Goal: Task Accomplishment & Management: Use online tool/utility

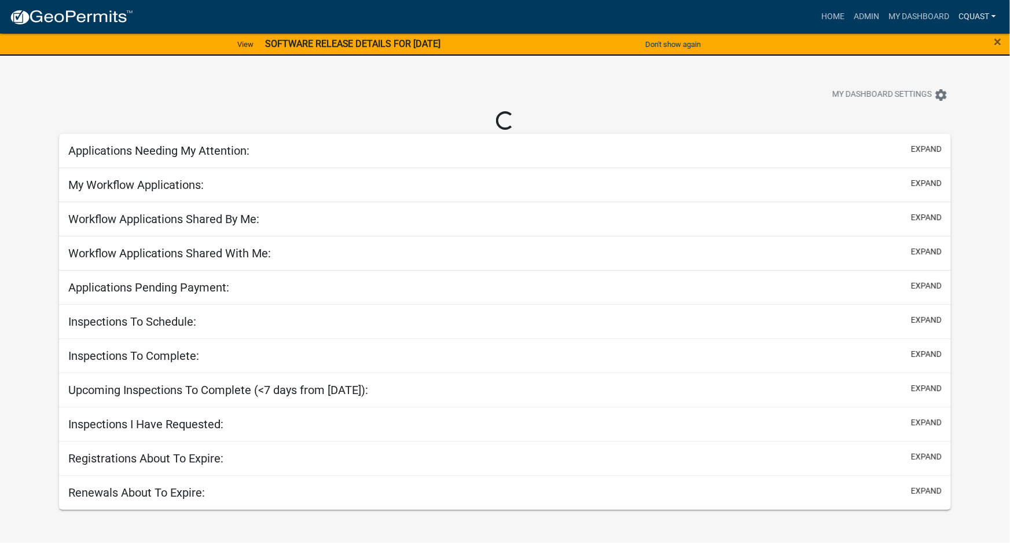
click at [981, 21] on link "cquast" at bounding box center [977, 17] width 47 height 22
click at [952, 49] on link "Admin" at bounding box center [954, 48] width 93 height 28
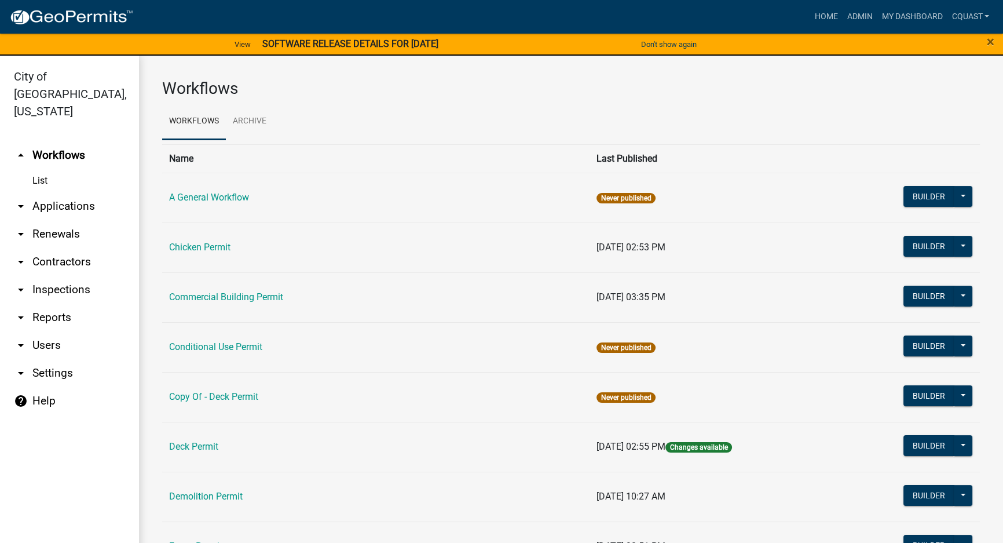
click at [47, 169] on link "List" at bounding box center [69, 180] width 139 height 23
click at [46, 169] on link "List" at bounding box center [69, 180] width 139 height 23
click at [49, 192] on link "arrow_drop_down Applications" at bounding box center [69, 206] width 139 height 28
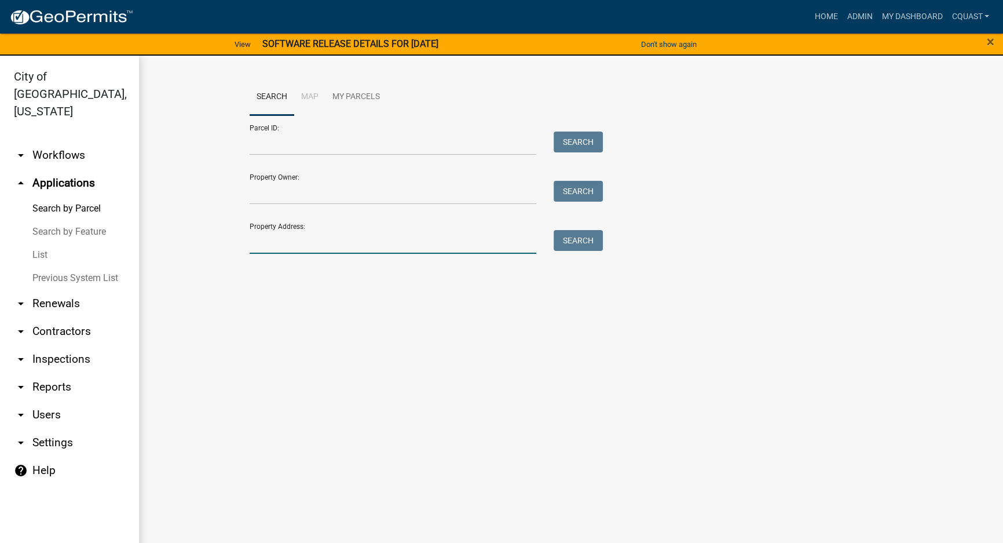
click at [326, 237] on input "Property Address:" at bounding box center [393, 242] width 287 height 24
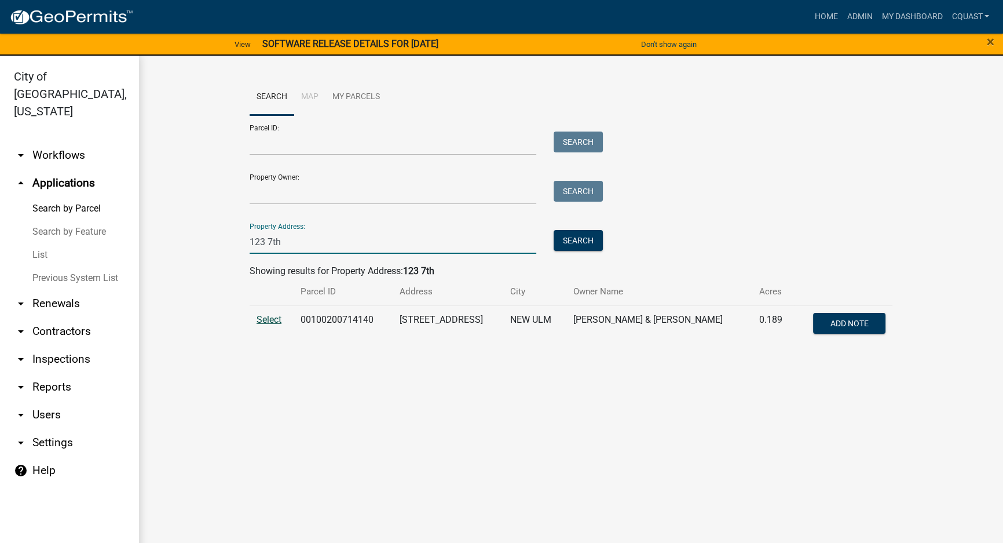
type input "123 7th"
click at [273, 318] on span "Select" at bounding box center [268, 319] width 25 height 11
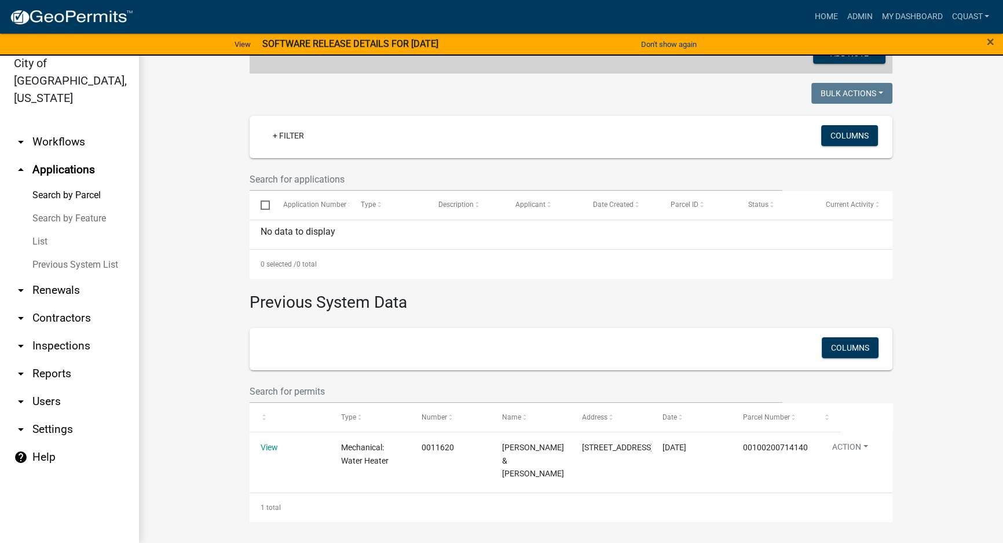
scroll to position [258, 0]
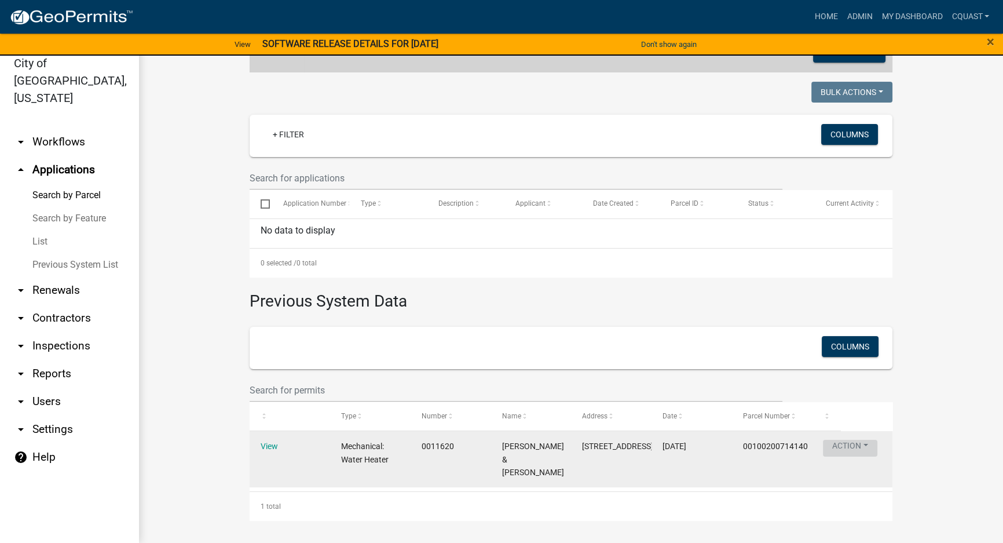
click at [851, 443] on button "Action" at bounding box center [850, 447] width 54 height 17
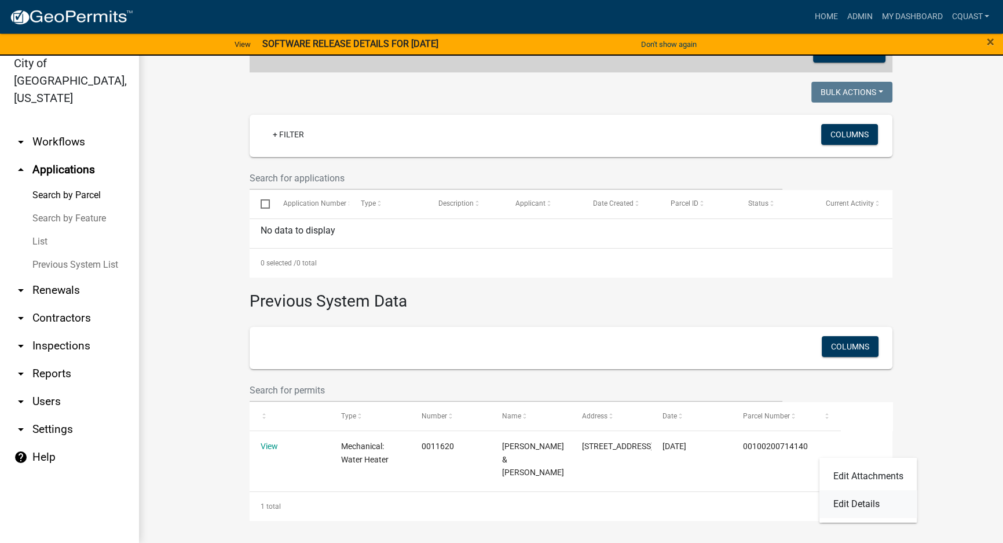
click at [858, 505] on link "Edit Details" at bounding box center [868, 504] width 98 height 28
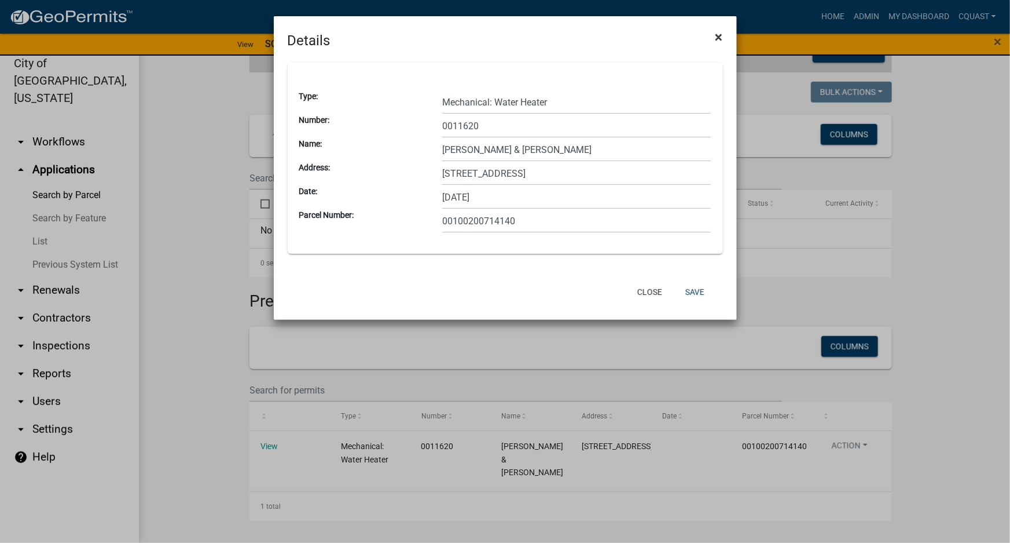
click at [718, 37] on span "×" at bounding box center [720, 37] width 8 height 16
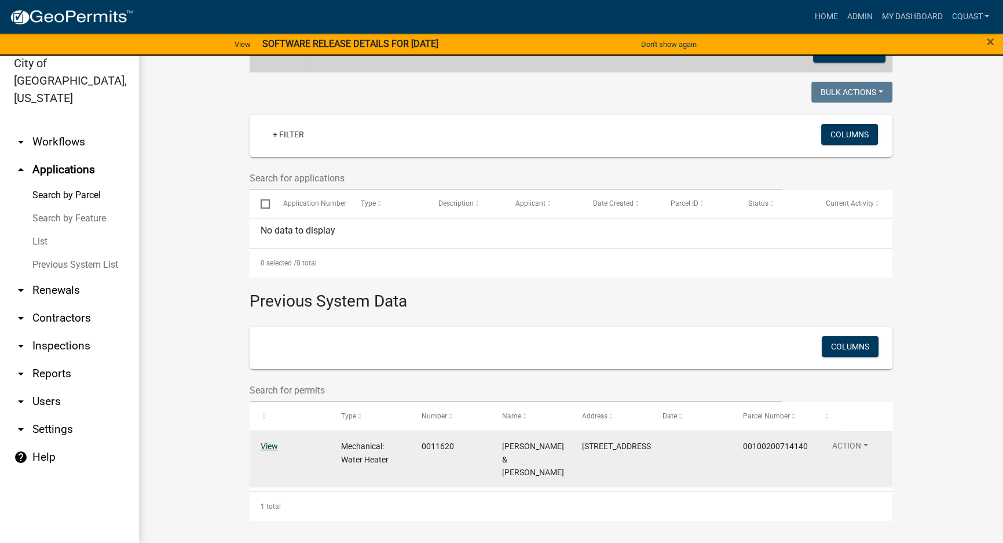
click at [263, 442] on link "View" at bounding box center [269, 445] width 17 height 9
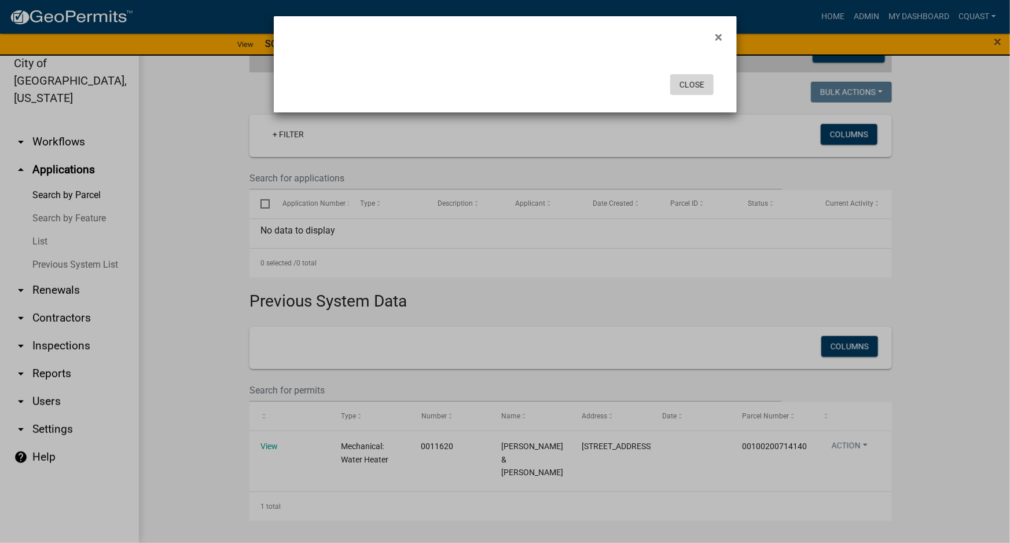
click at [703, 80] on button "Close" at bounding box center [691, 84] width 43 height 21
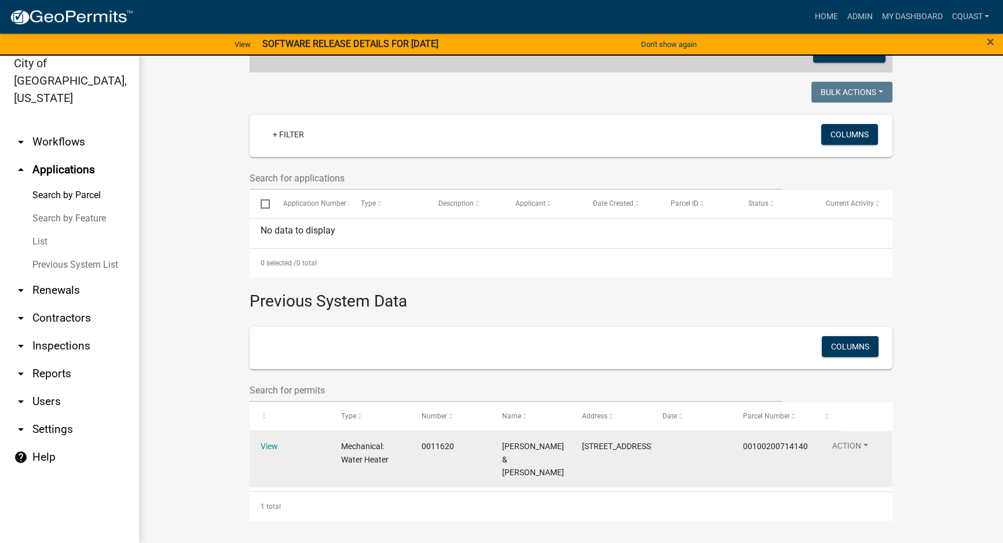
click at [842, 436] on datatable-body-cell "Action Edit Attachments Edit Details" at bounding box center [852, 459] width 80 height 56
click at [843, 444] on button "Action" at bounding box center [850, 447] width 54 height 17
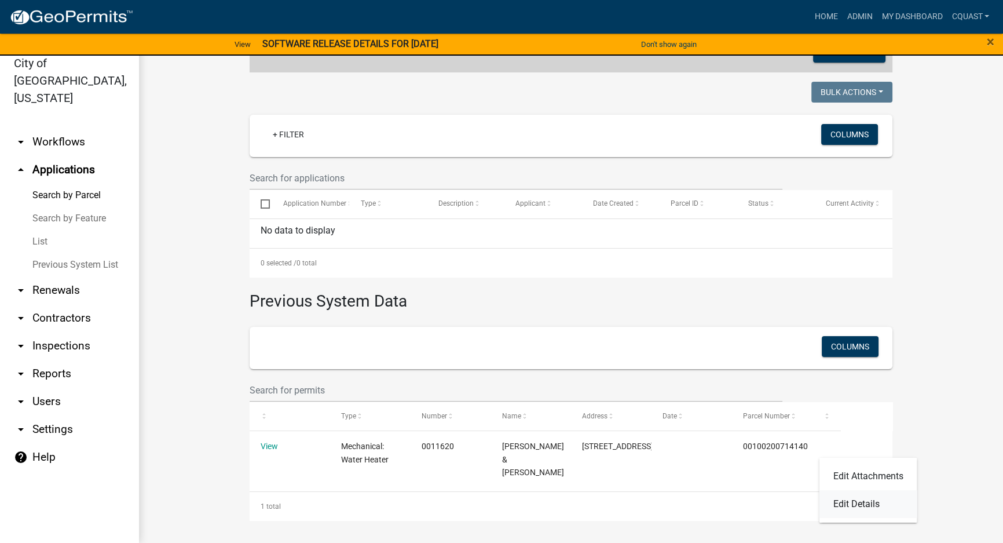
click at [874, 504] on link "Edit Details" at bounding box center [868, 504] width 98 height 28
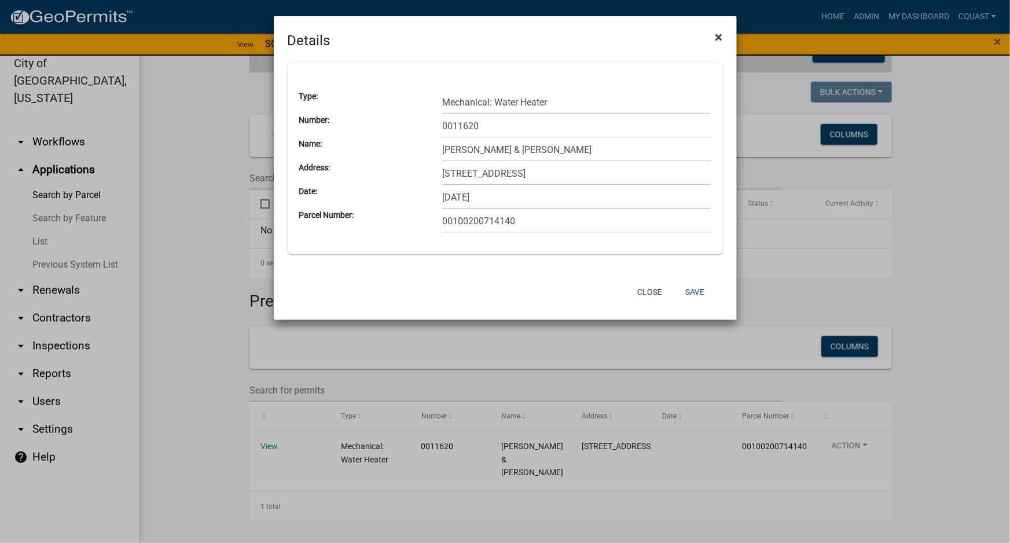
click at [718, 35] on span "×" at bounding box center [720, 37] width 8 height 16
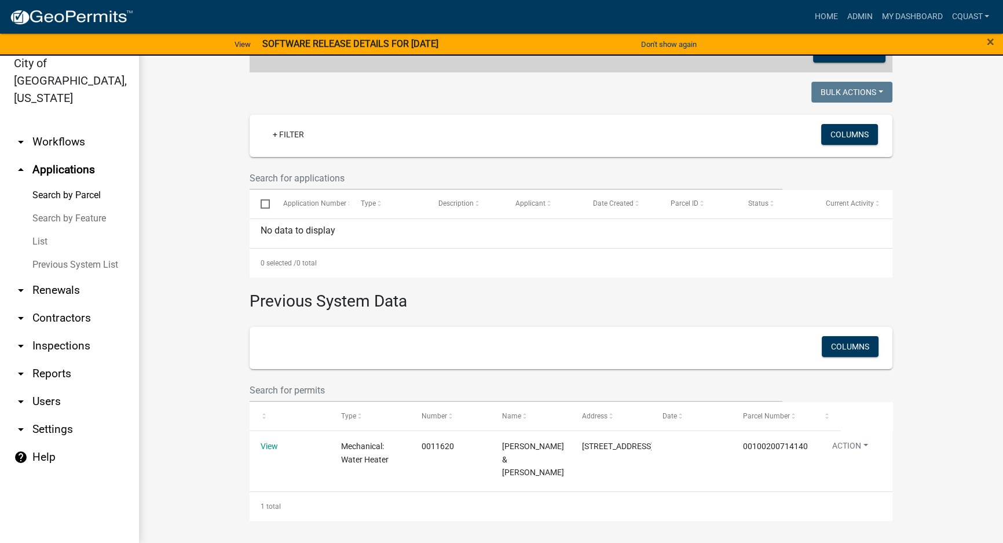
click at [185, 240] on wm-workflow-application-search-view "Search Map My Parcels Parcel ID: Search Property Owner: Search Property Address…" at bounding box center [571, 164] width 818 height 713
